Goal: Transaction & Acquisition: Purchase product/service

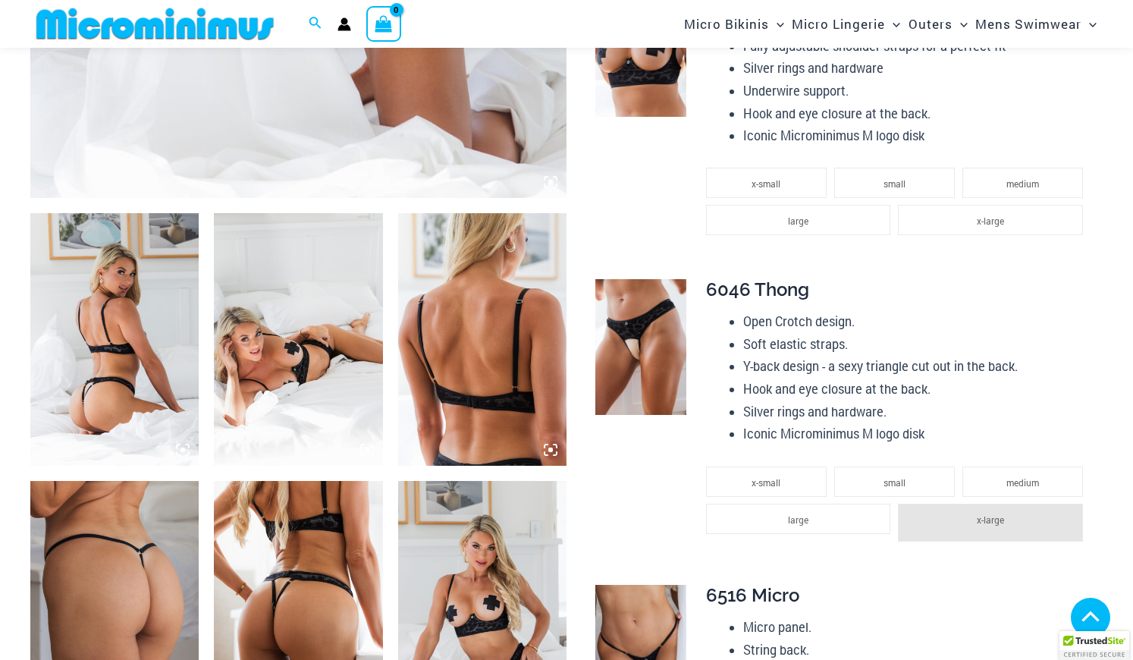
click at [160, 324] on img at bounding box center [114, 339] width 168 height 252
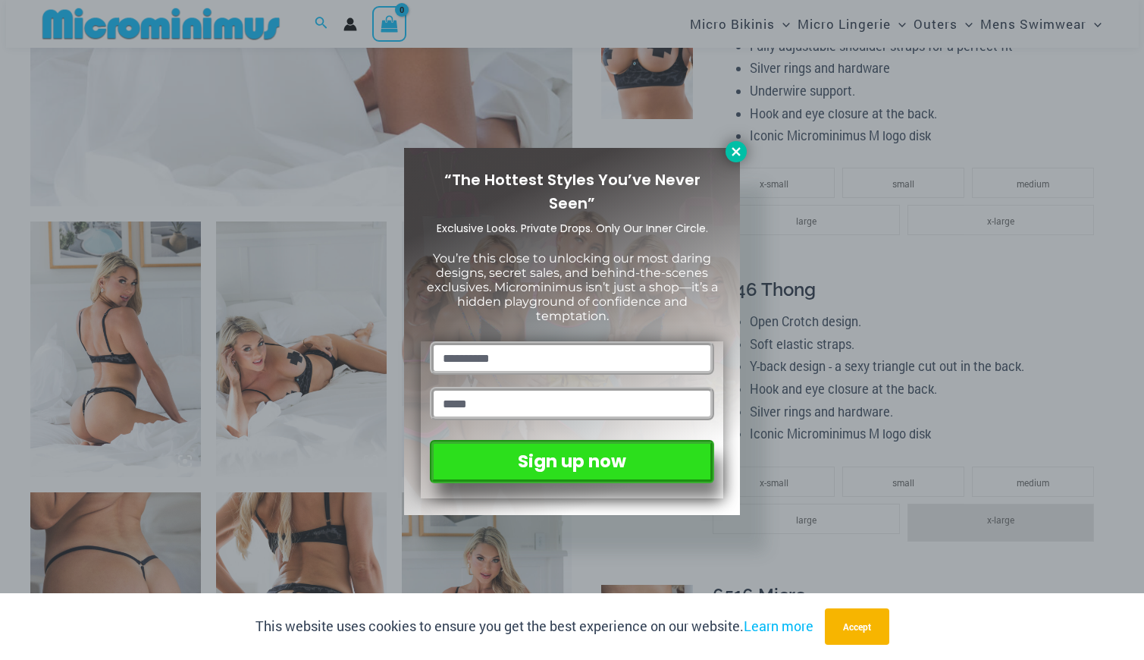
click at [734, 149] on icon at bounding box center [736, 151] width 8 height 8
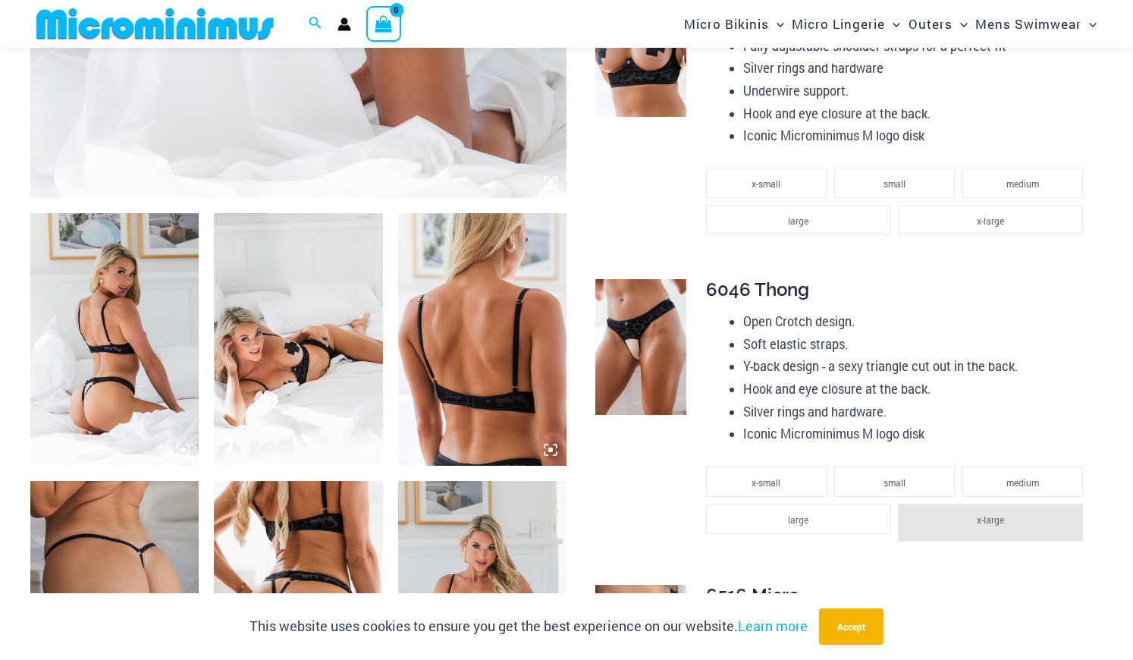
click at [353, 362] on img at bounding box center [298, 339] width 168 height 252
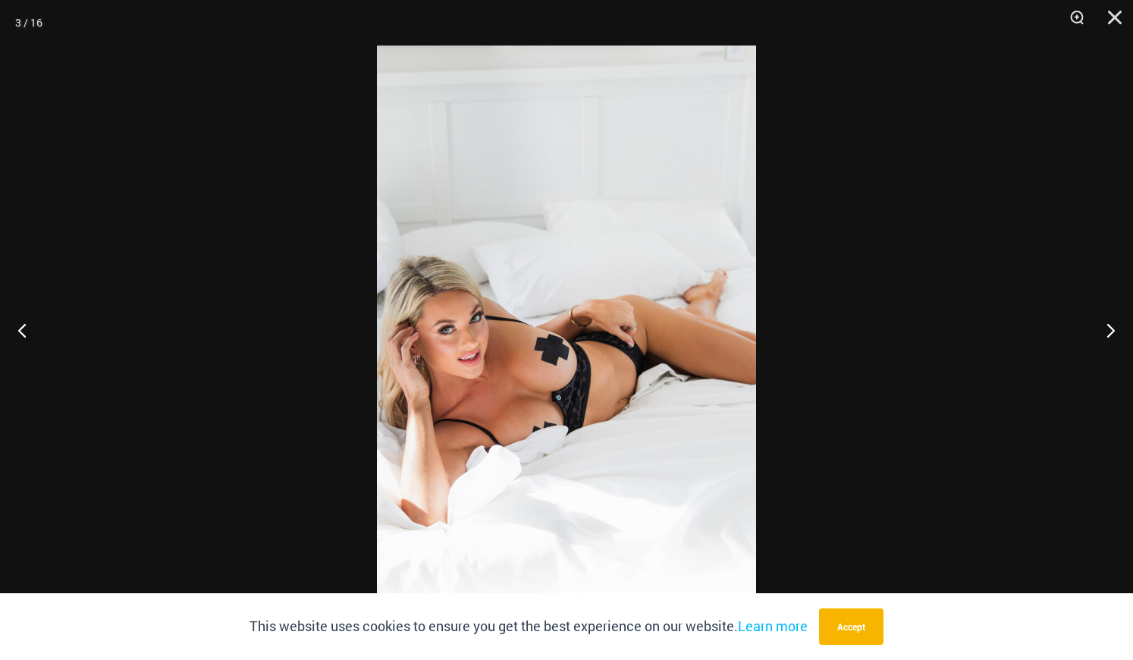
click at [353, 362] on div at bounding box center [566, 330] width 1133 height 660
click at [1111, 327] on button "Next" at bounding box center [1104, 330] width 57 height 76
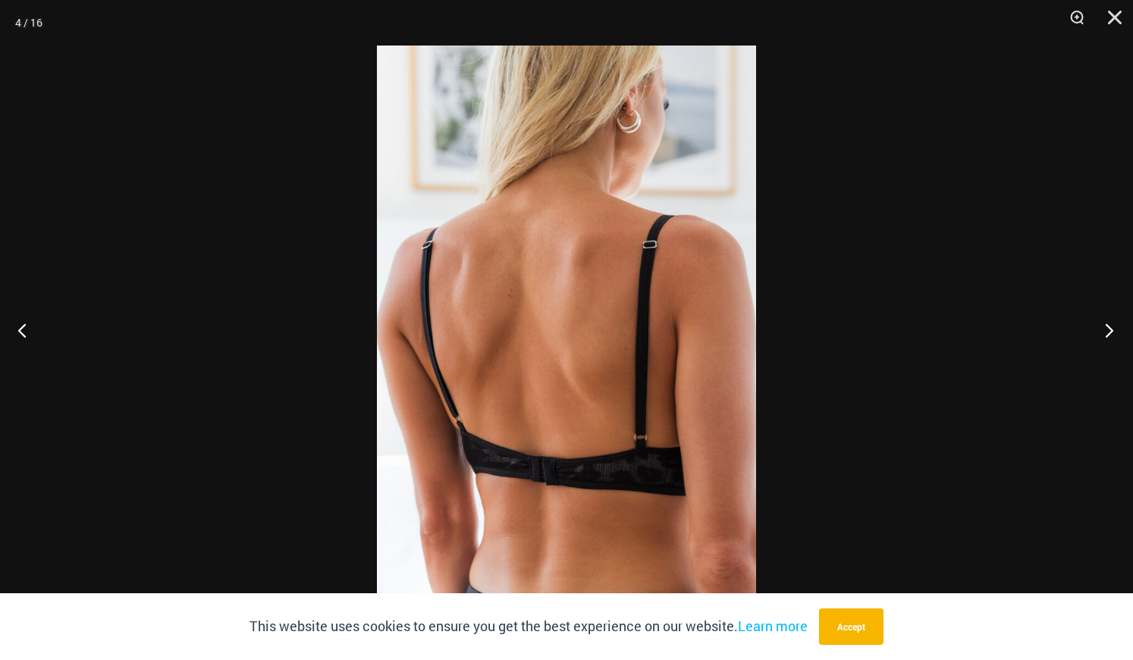
click at [1109, 329] on button "Next" at bounding box center [1104, 330] width 57 height 76
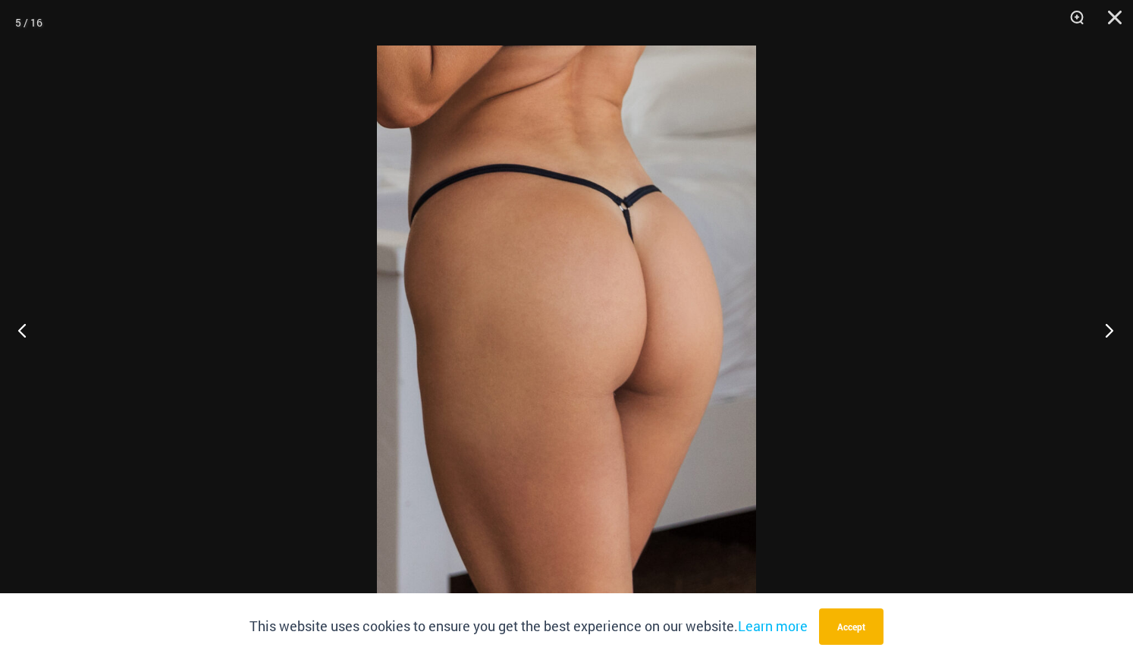
click at [1109, 329] on button "Next" at bounding box center [1104, 330] width 57 height 76
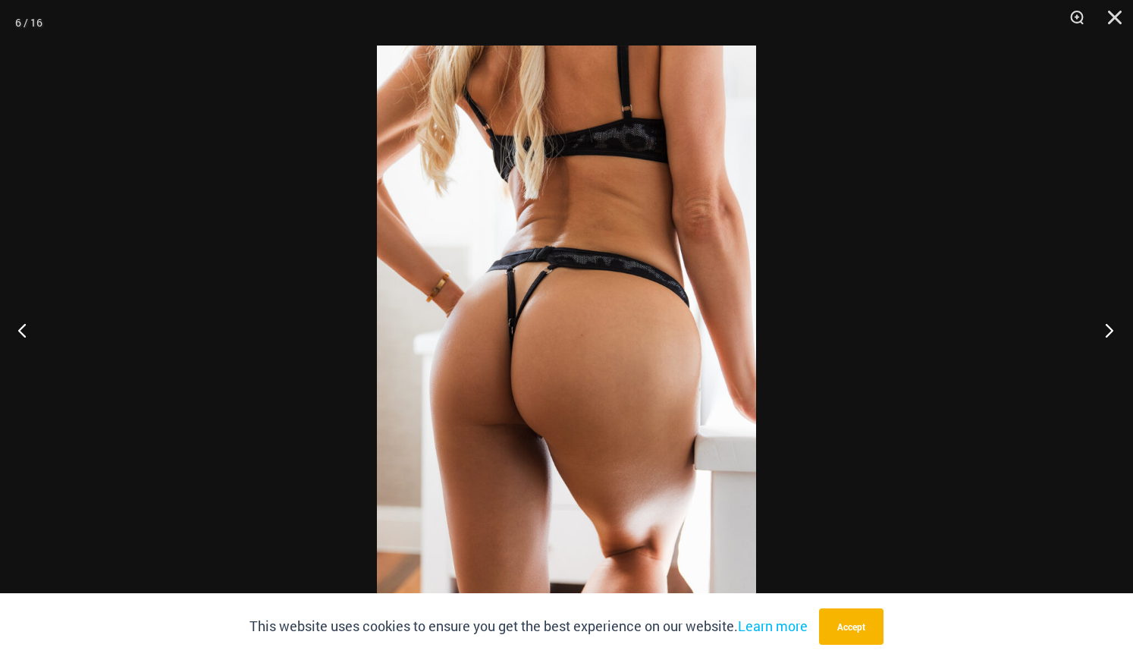
click at [1109, 329] on button "Next" at bounding box center [1104, 330] width 57 height 76
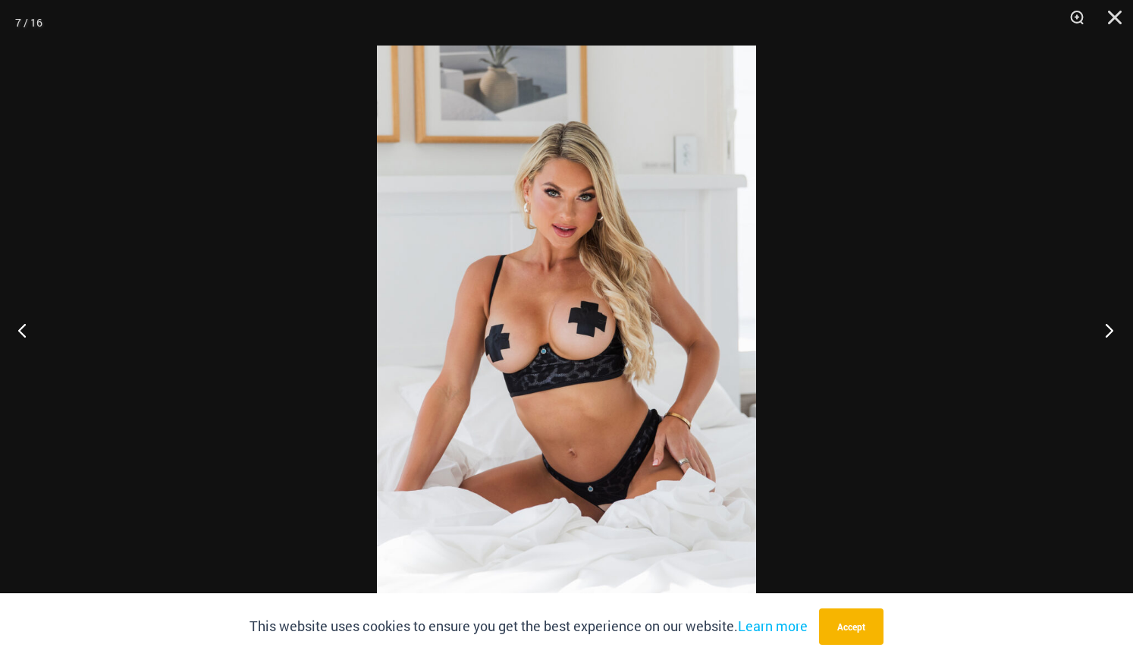
click at [1109, 329] on button "Next" at bounding box center [1104, 330] width 57 height 76
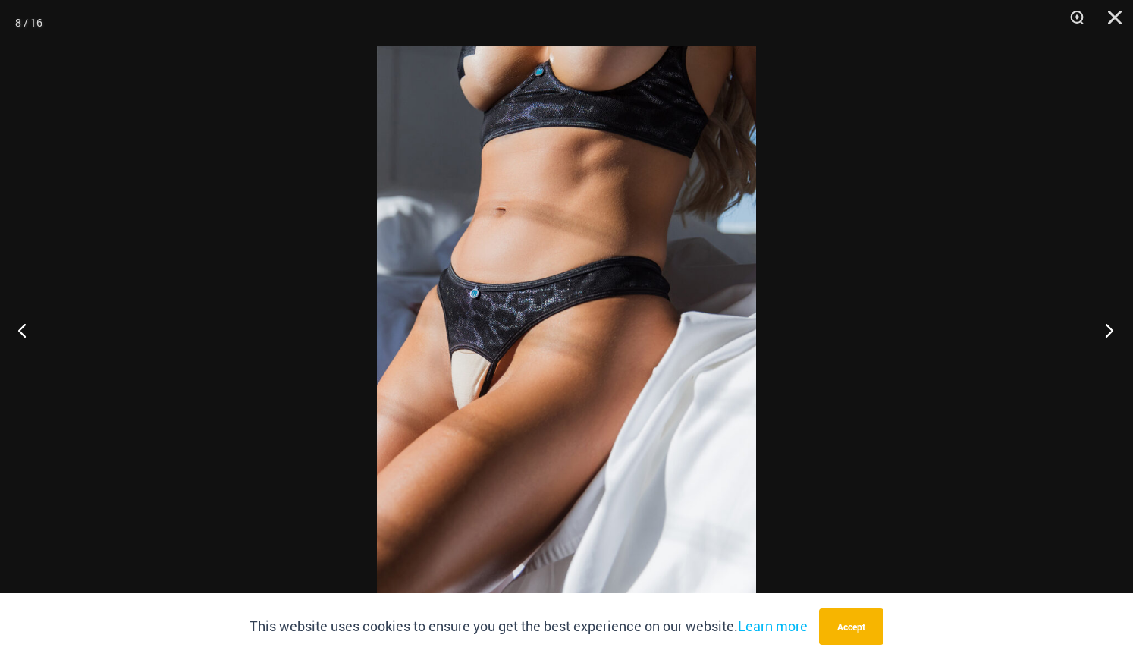
click at [1109, 329] on button "Next" at bounding box center [1104, 330] width 57 height 76
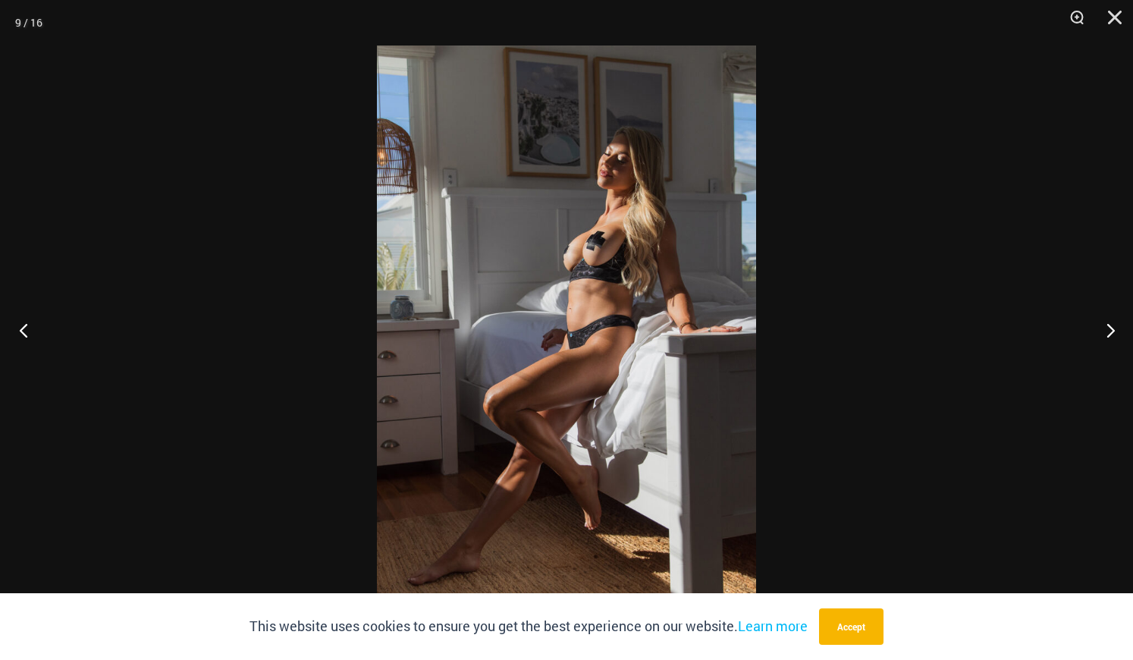
click at [18, 332] on button "Previous" at bounding box center [28, 330] width 57 height 76
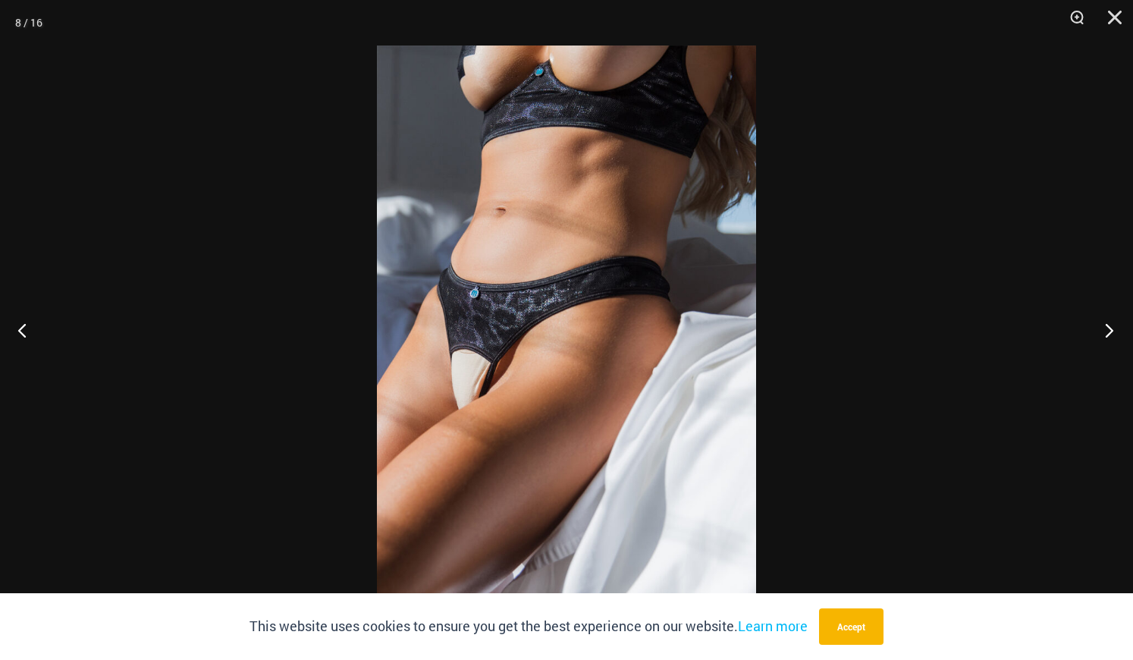
click at [1114, 331] on button "Next" at bounding box center [1104, 330] width 57 height 76
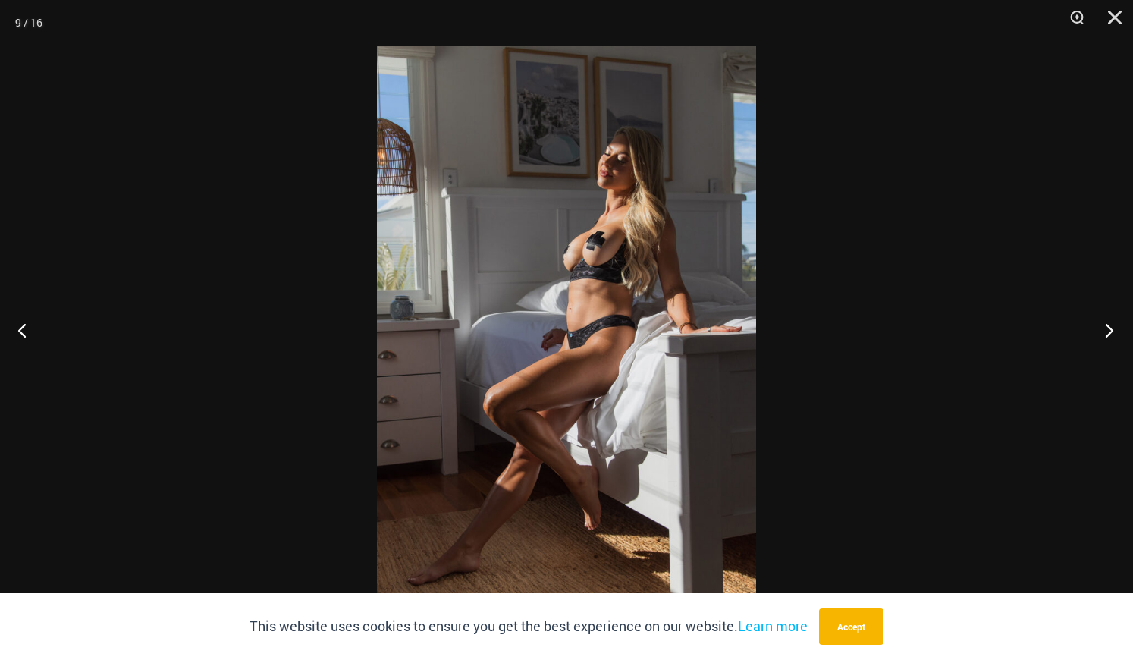
click at [1114, 331] on button "Next" at bounding box center [1104, 330] width 57 height 76
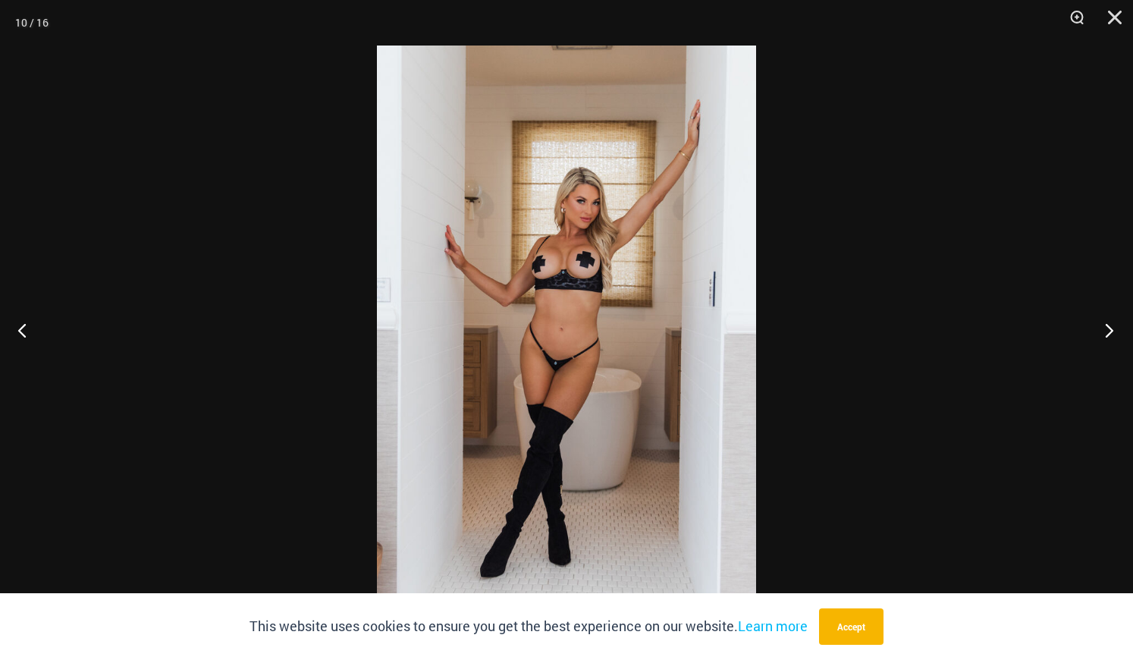
click at [1114, 331] on button "Next" at bounding box center [1104, 330] width 57 height 76
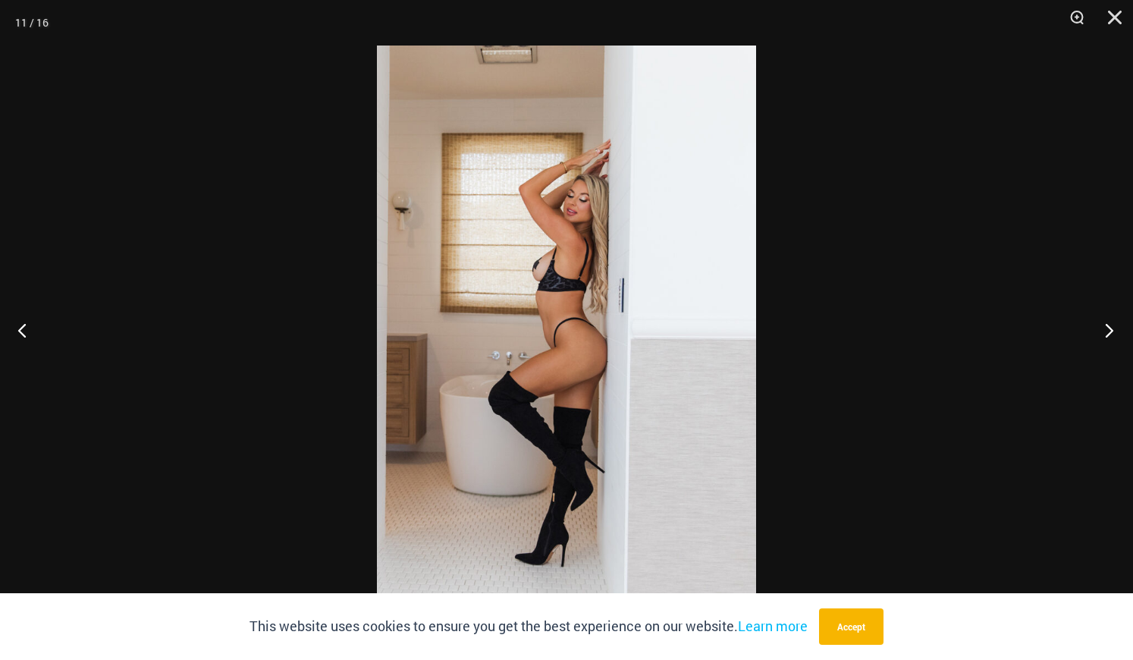
click at [1114, 331] on button "Next" at bounding box center [1104, 330] width 57 height 76
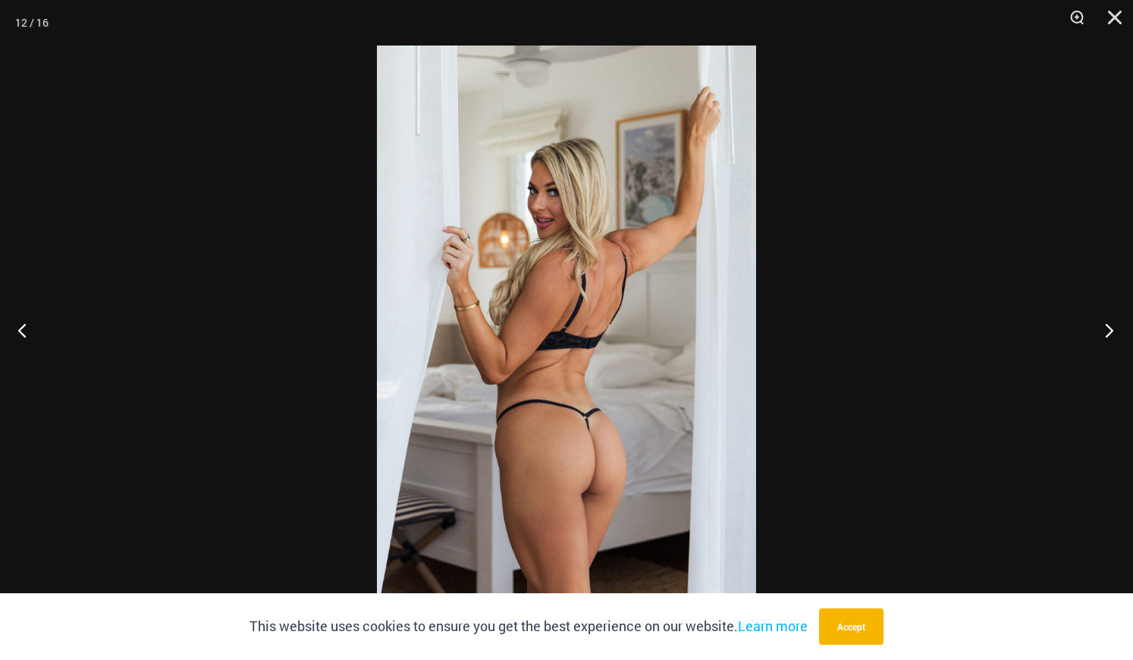
click at [1114, 331] on button "Next" at bounding box center [1104, 330] width 57 height 76
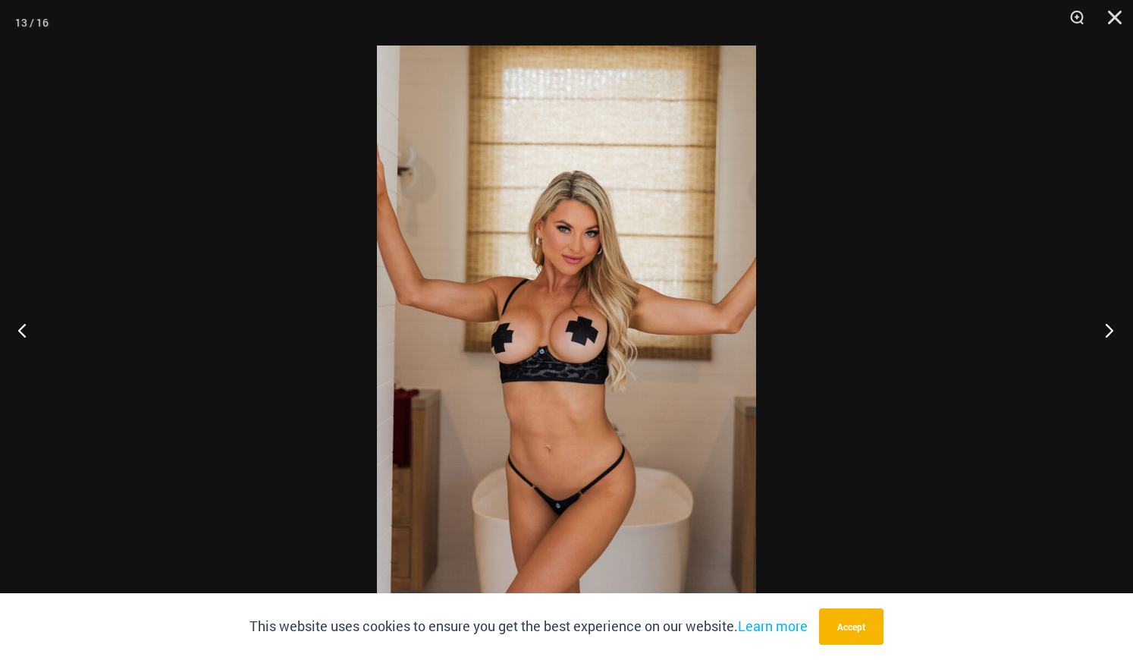
click at [1106, 334] on button "Next" at bounding box center [1104, 330] width 57 height 76
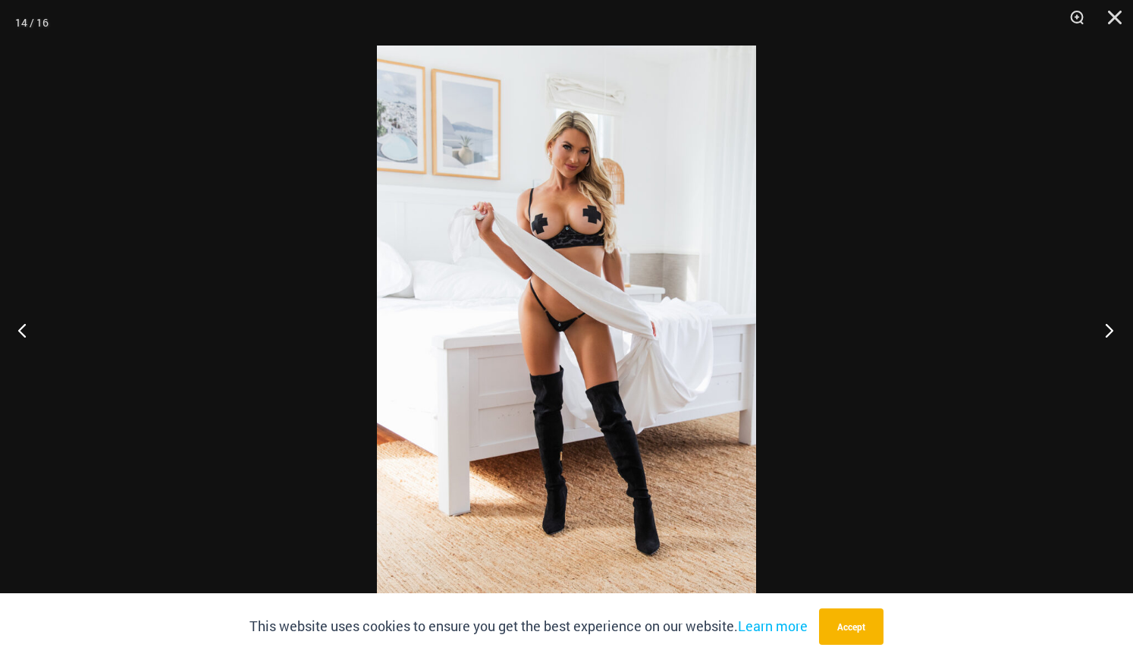
click at [1106, 334] on button "Next" at bounding box center [1104, 330] width 57 height 76
